Goal: Check status: Check status

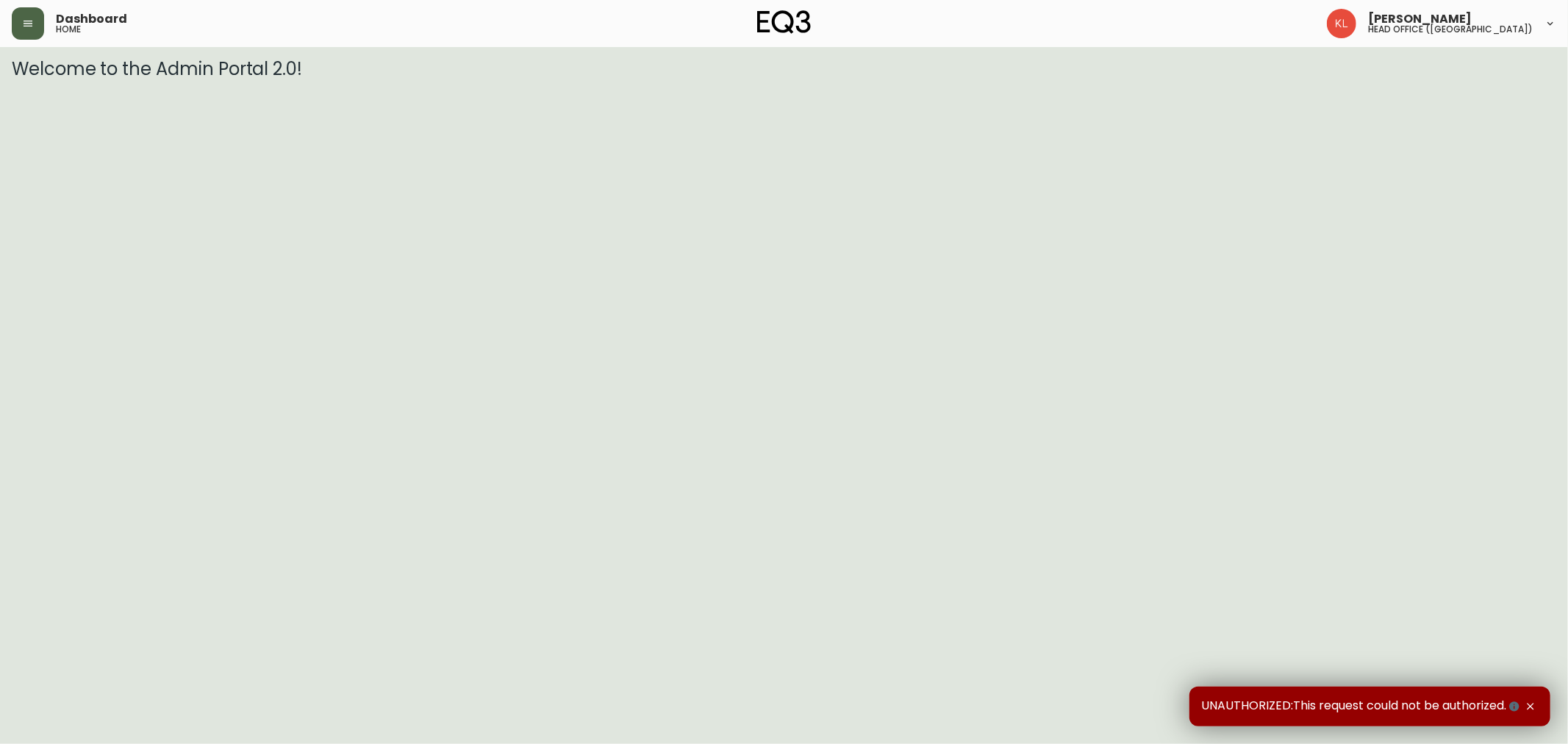
click at [32, 23] on icon "button" at bounding box center [28, 23] width 12 height 12
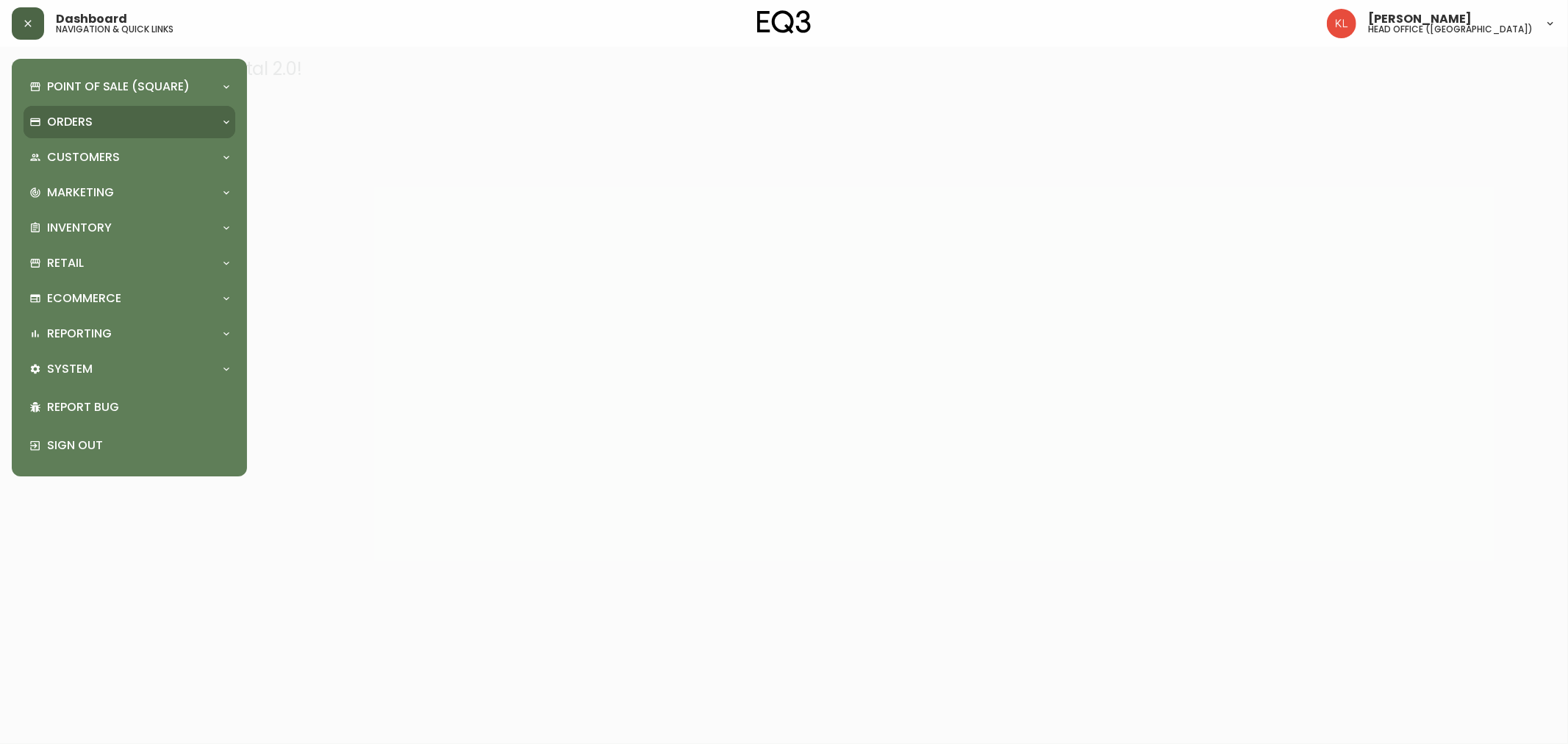
click at [131, 123] on div "Orders" at bounding box center [122, 121] width 185 height 16
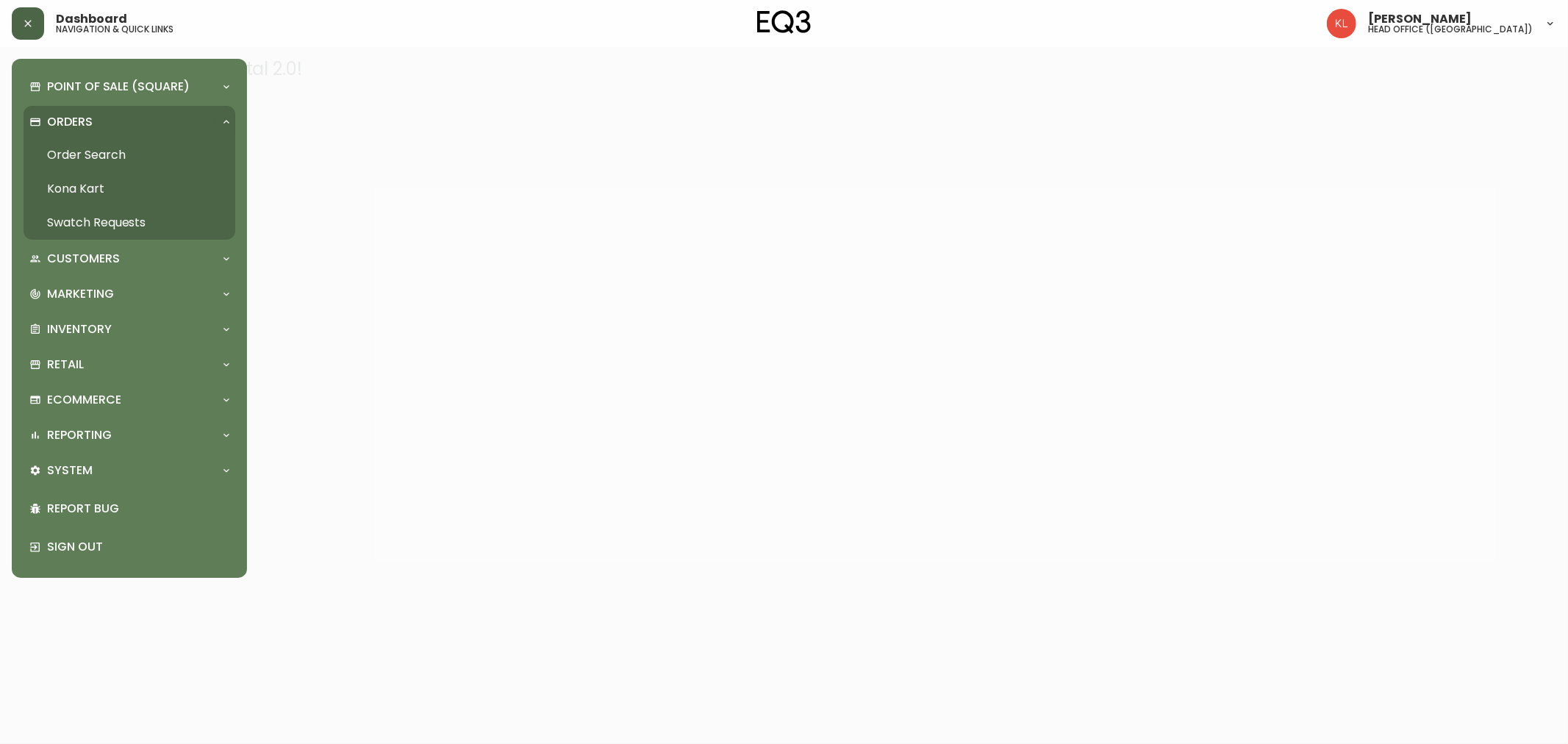
drag, startPoint x: 129, startPoint y: 160, endPoint x: 206, endPoint y: 155, distance: 77.2
click at [129, 160] on link "Order Search" at bounding box center [129, 155] width 212 height 34
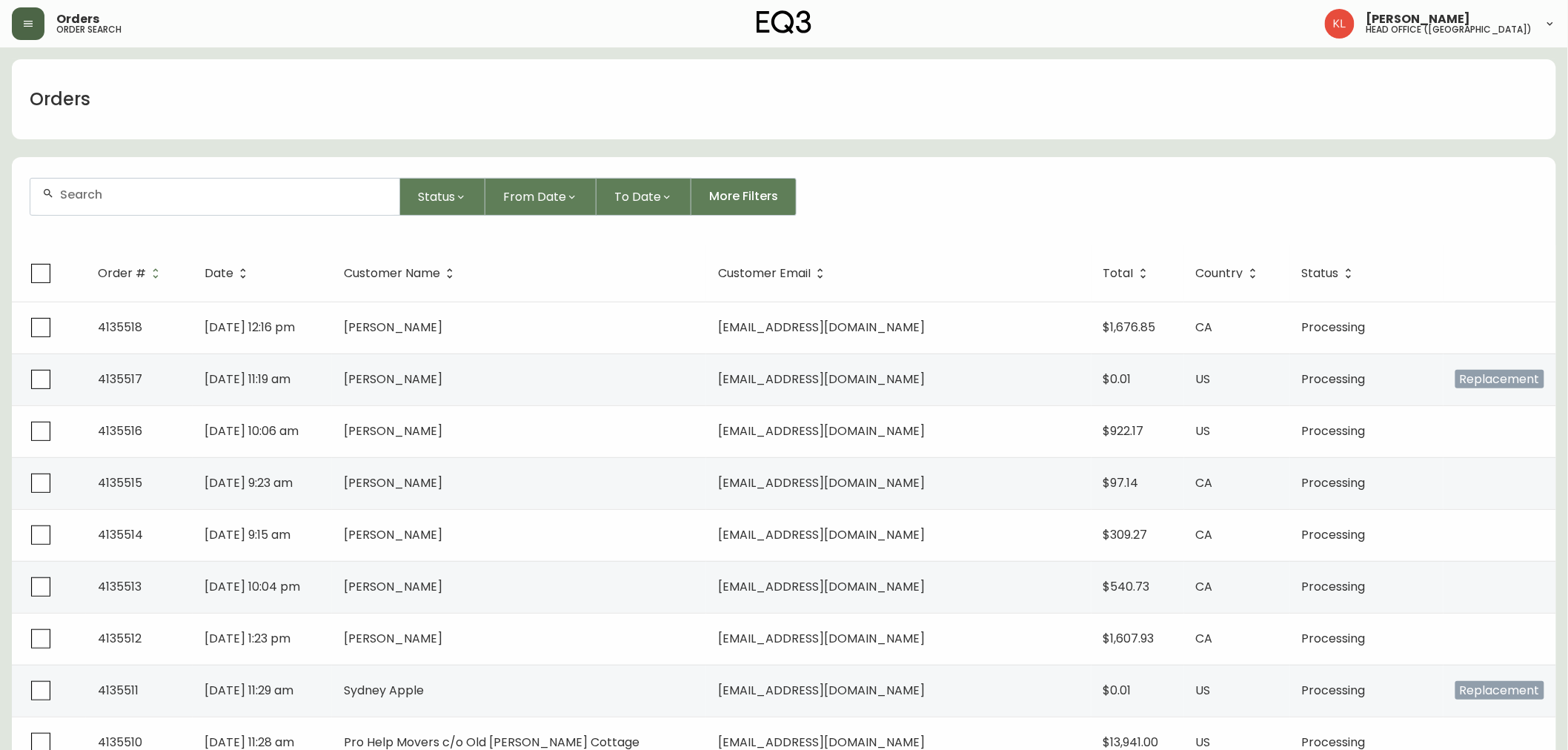
click at [102, 211] on div at bounding box center [215, 197] width 369 height 36
paste input "3020-401-4-B"
type input "3020-401-4-B"
drag, startPoint x: 153, startPoint y: 195, endPoint x: -146, endPoint y: 172, distance: 299.9
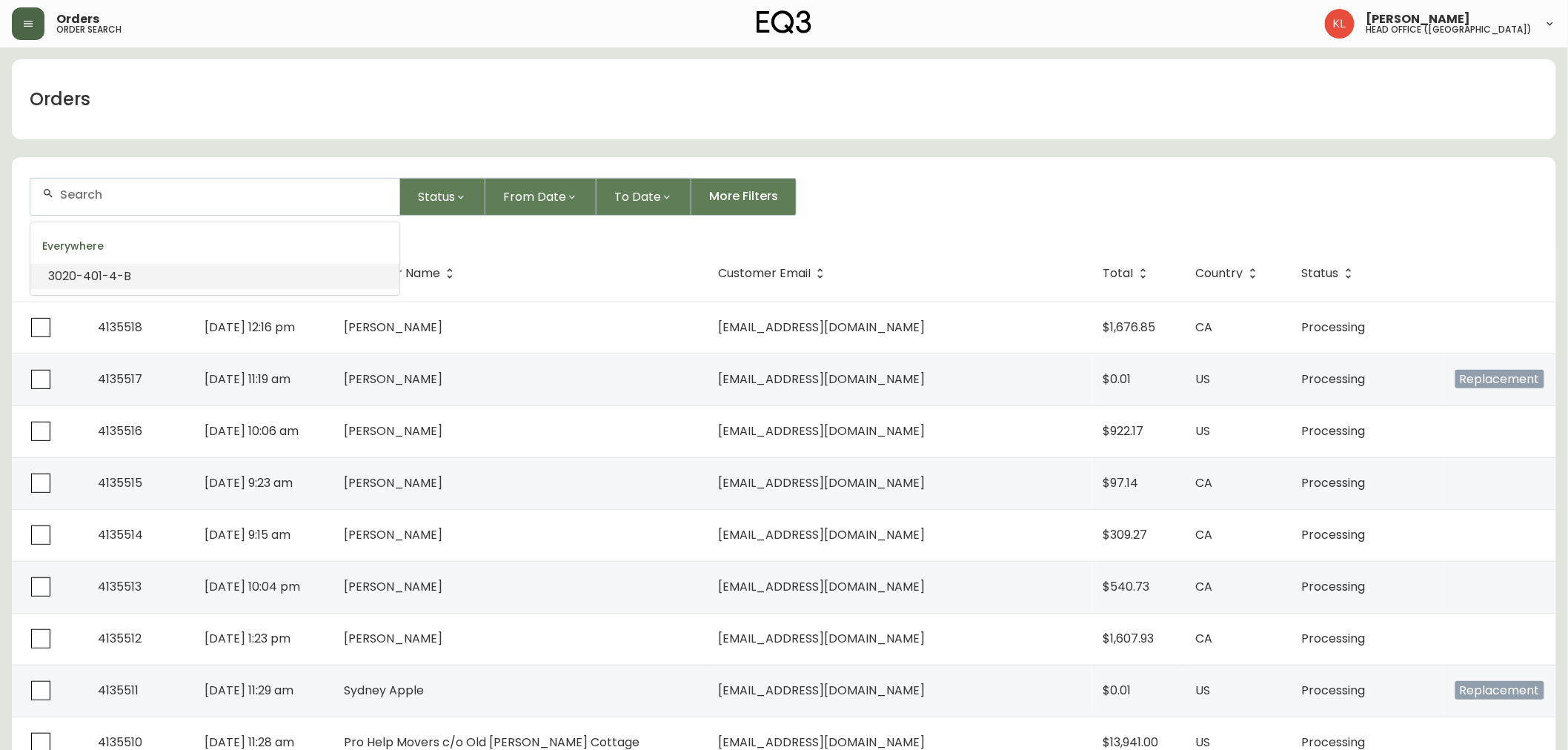
click at [30, 17] on icon "button" at bounding box center [28, 24] width 12 height 12
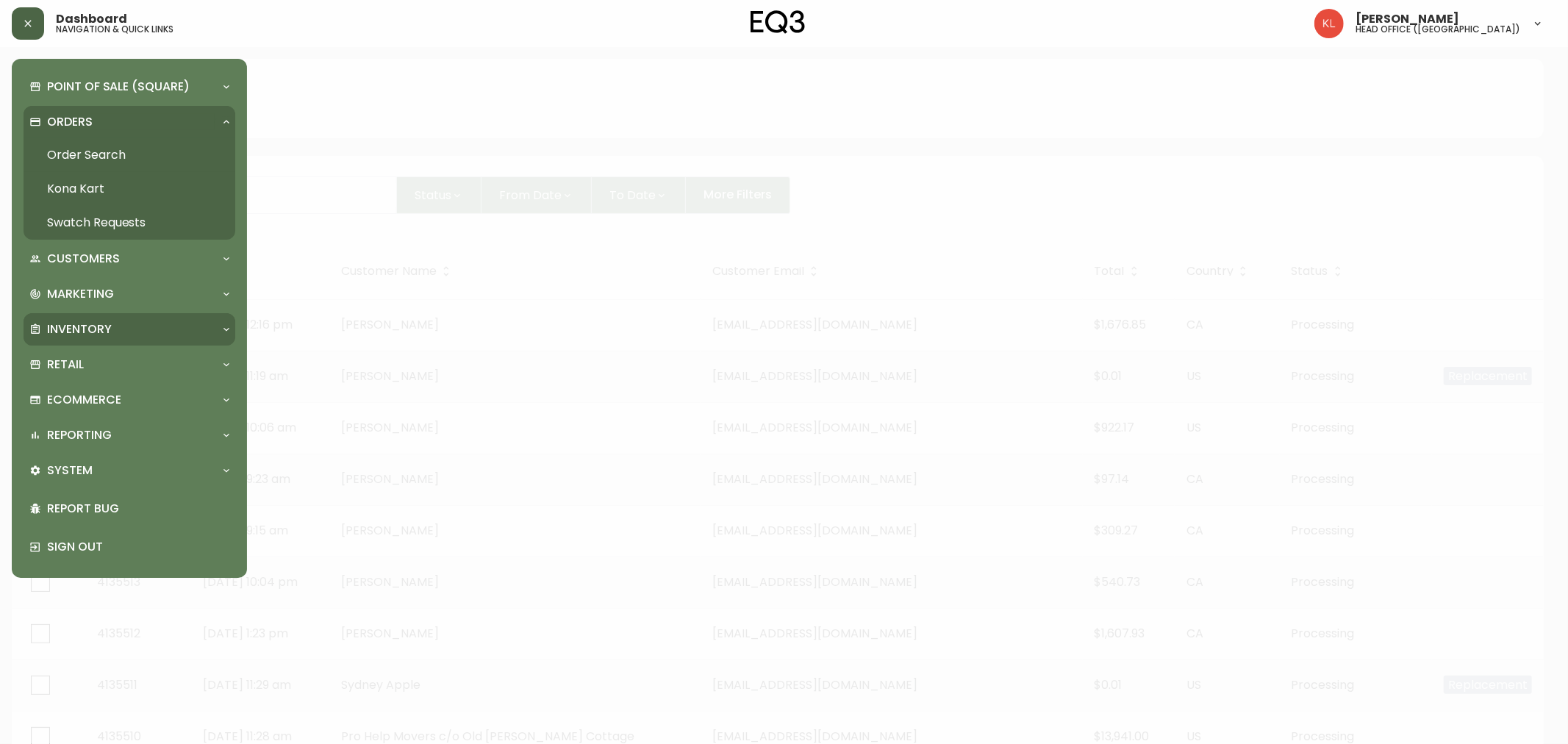
click at [115, 336] on div "Inventory" at bounding box center [122, 329] width 185 height 16
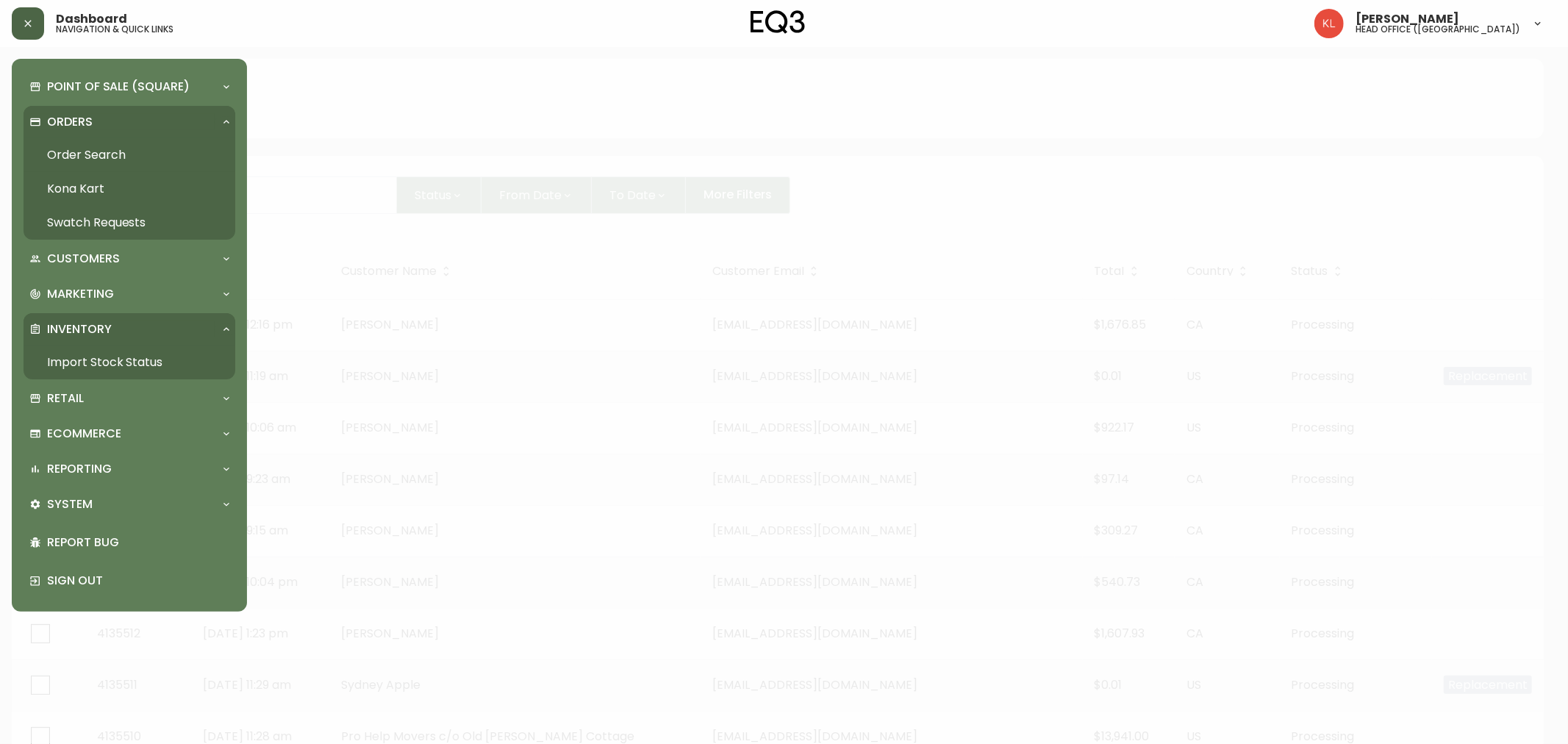
click at [141, 374] on link "Import Stock Status" at bounding box center [129, 362] width 212 height 34
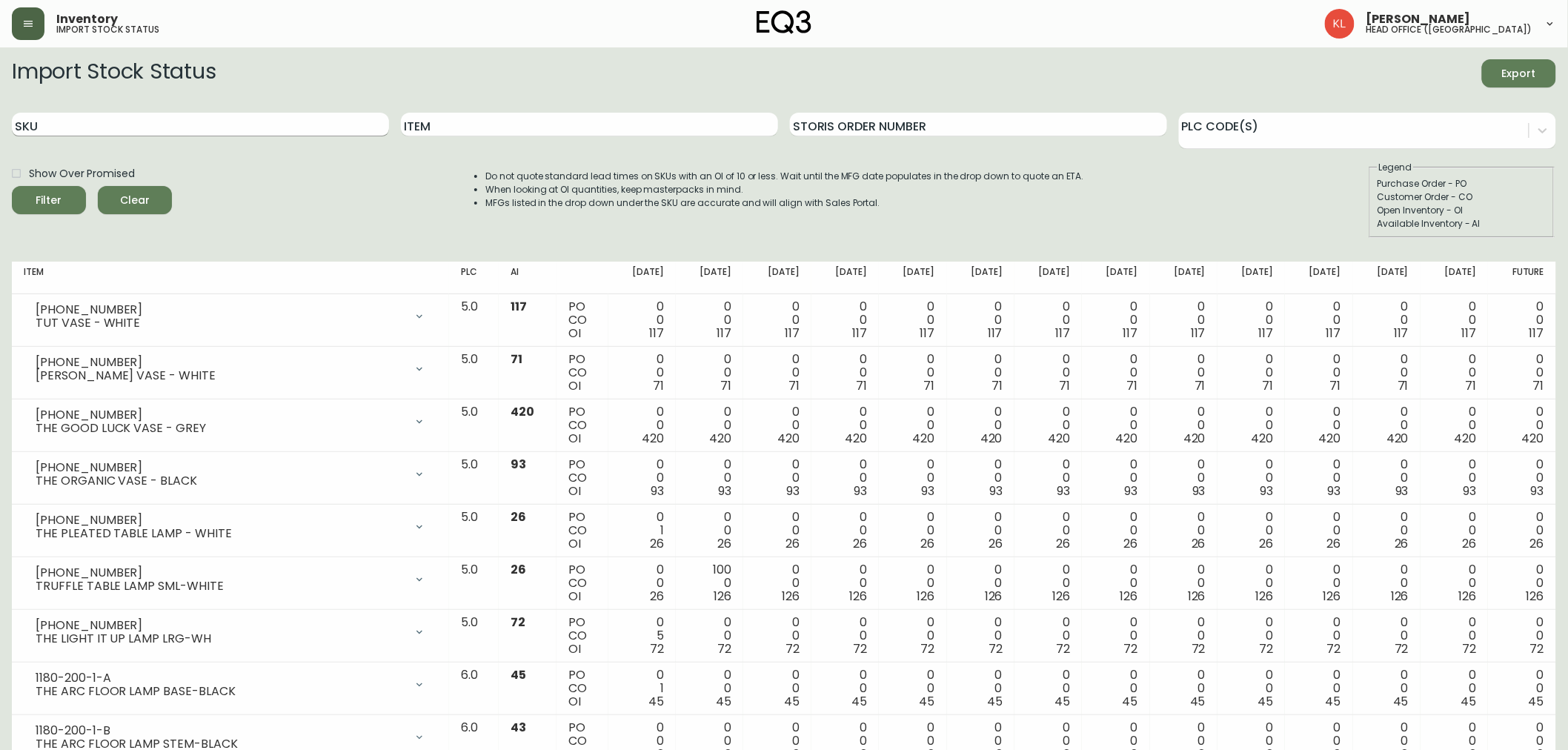
click at [81, 124] on input "SKU" at bounding box center [200, 124] width 377 height 24
paste input "3020-401-4-B"
type input "3020-401-4-B"
click at [12, 186] on button "Filter" at bounding box center [49, 200] width 74 height 28
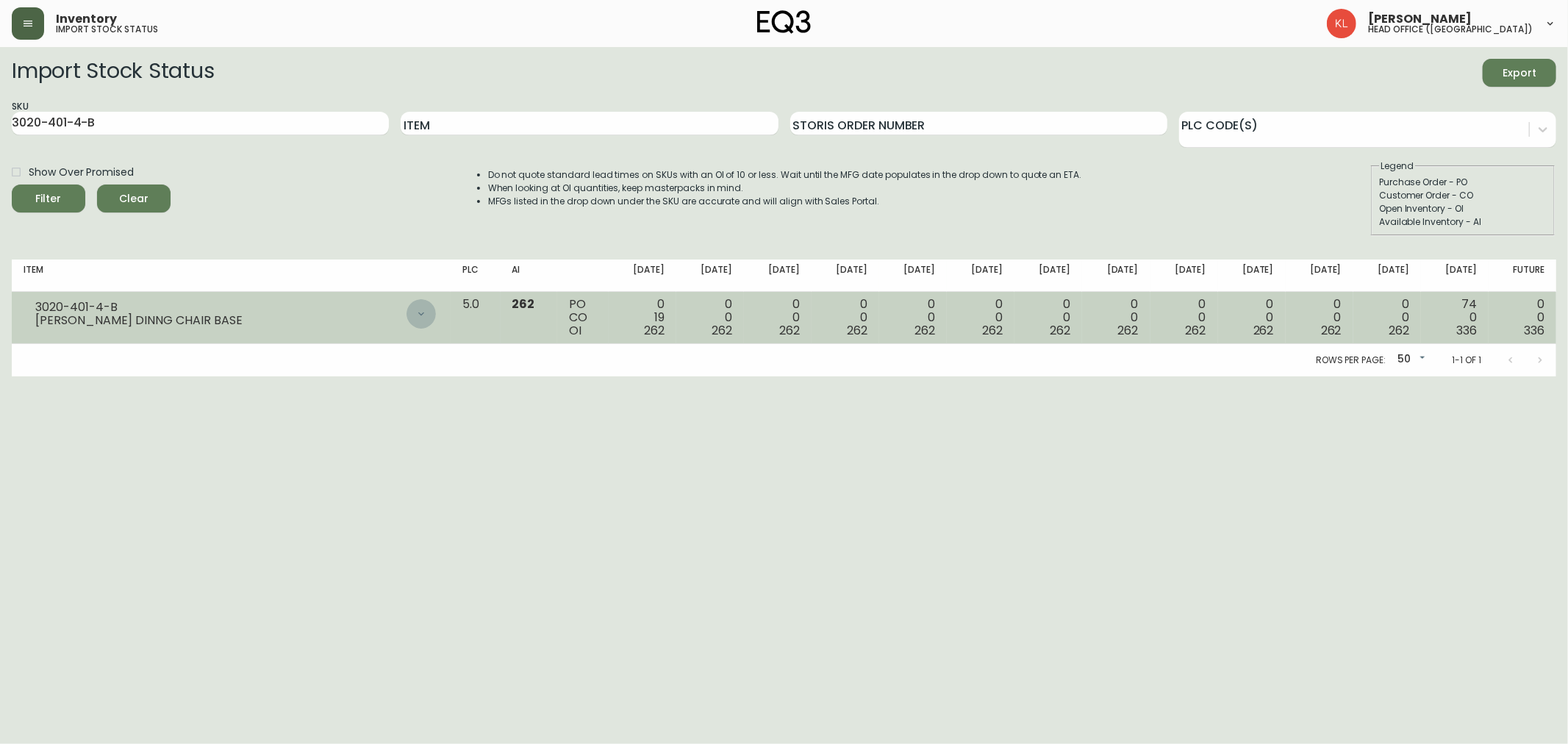
click at [427, 315] on icon at bounding box center [422, 314] width 12 height 12
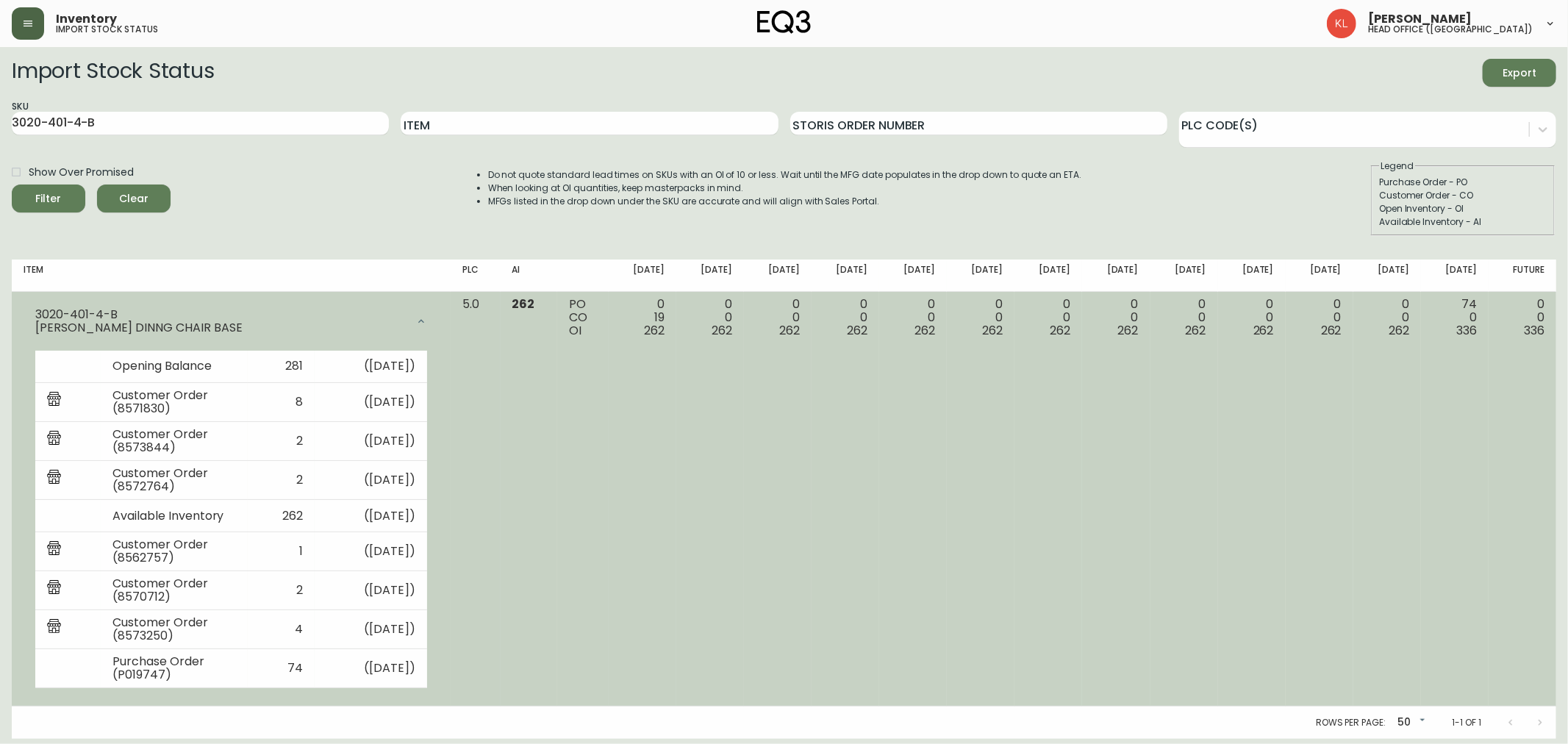
click at [427, 317] on icon at bounding box center [422, 322] width 12 height 12
